Goal: Transaction & Acquisition: Register for event/course

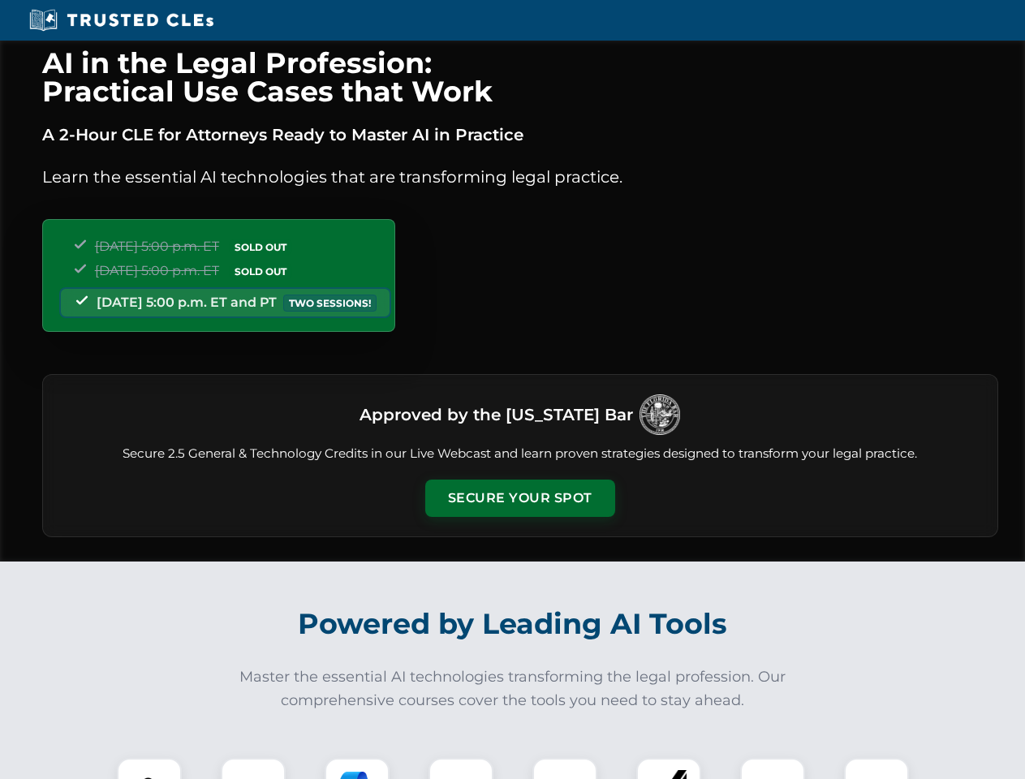
click at [519, 498] on button "Secure Your Spot" at bounding box center [520, 498] width 190 height 37
click at [149, 768] on img at bounding box center [149, 790] width 47 height 47
click at [253, 768] on div at bounding box center [253, 790] width 65 height 65
